Goal: Task Accomplishment & Management: Complete application form

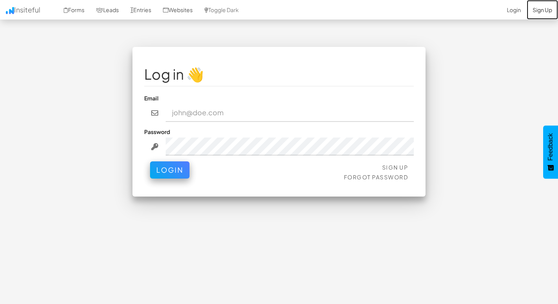
click at [541, 12] on link "Sign Up" at bounding box center [542, 10] width 31 height 20
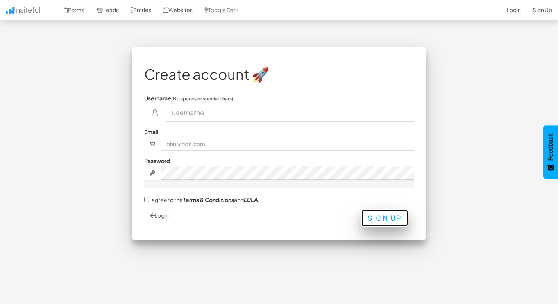
click at [378, 217] on button "Sign Up" at bounding box center [384, 217] width 46 height 17
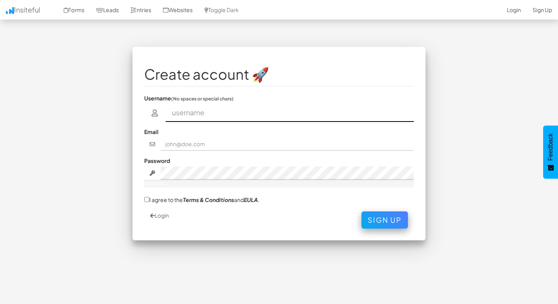
type input "braydonlokey9@gmail.com"
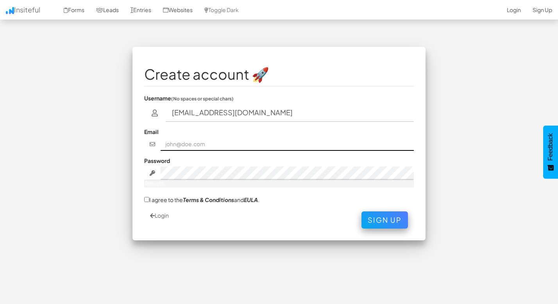
click at [211, 148] on input "text" at bounding box center [288, 144] width 254 height 13
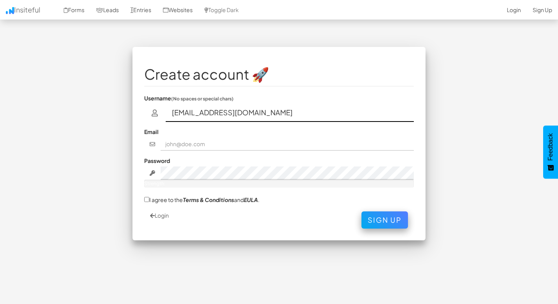
drag, startPoint x: 272, startPoint y: 112, endPoint x: 118, endPoint y: 112, distance: 154.3
click at [118, 112] on div "Create account 🚀 Username (No spaces or special chars) braydonlokey9@gmail.com …" at bounding box center [278, 147] width 457 height 201
